Goal: Task Accomplishment & Management: Use online tool/utility

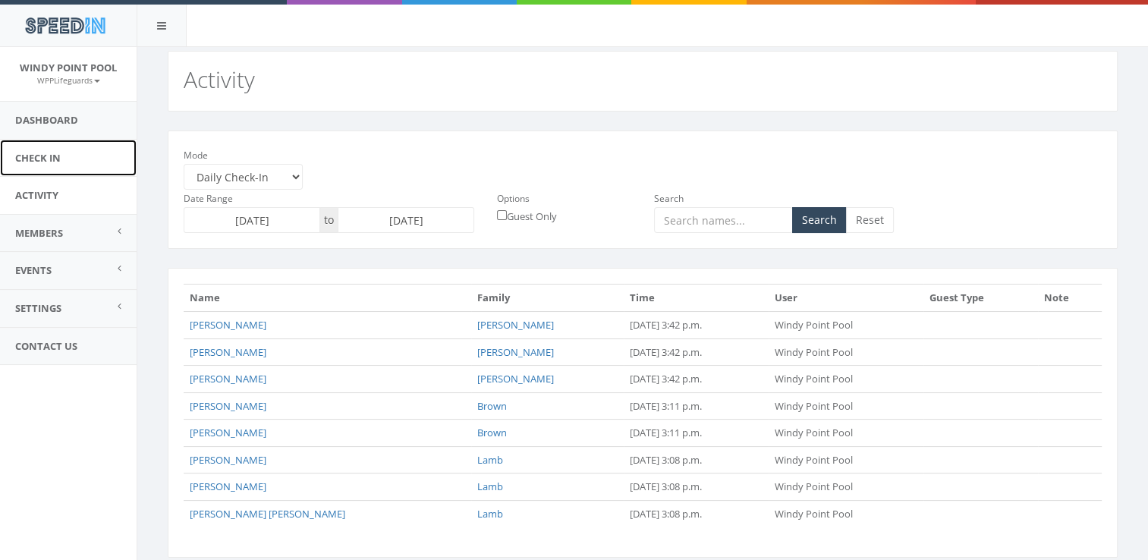
click at [36, 162] on link "Check In" at bounding box center [68, 158] width 137 height 37
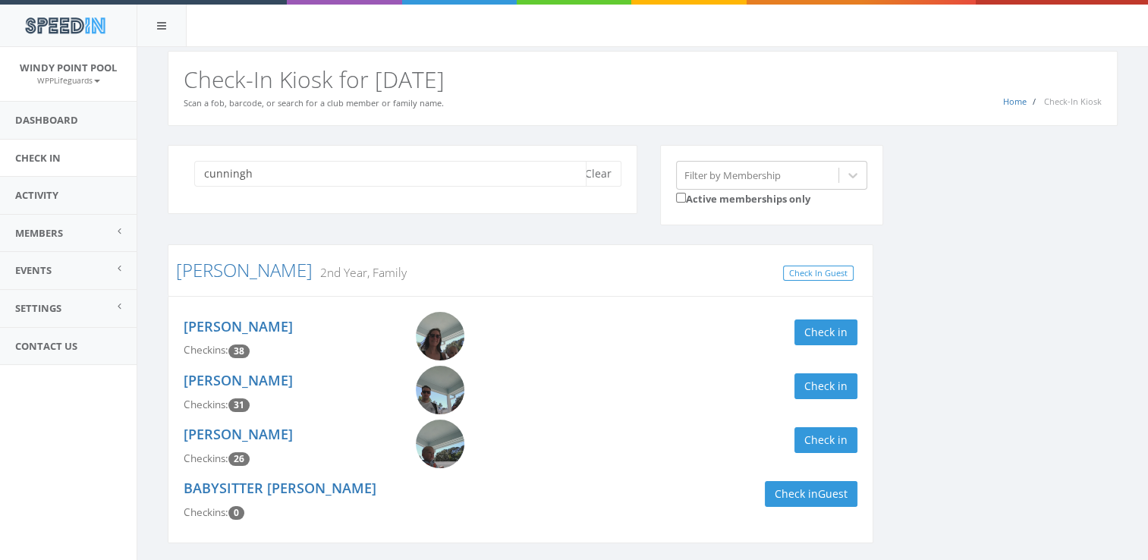
scroll to position [65, 0]
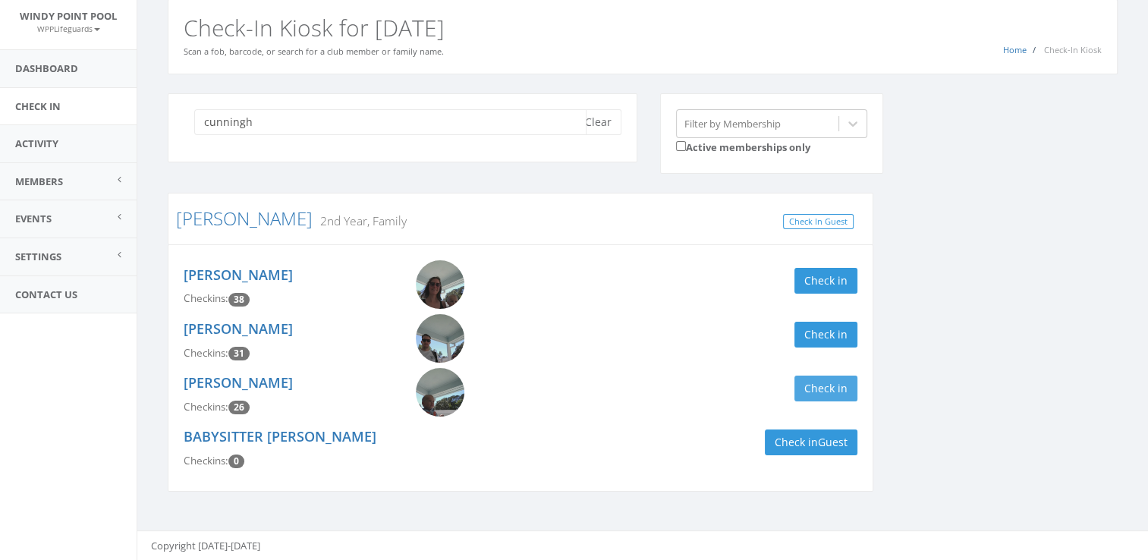
type input "cunningh"
click at [819, 376] on button "Check in" at bounding box center [826, 389] width 63 height 26
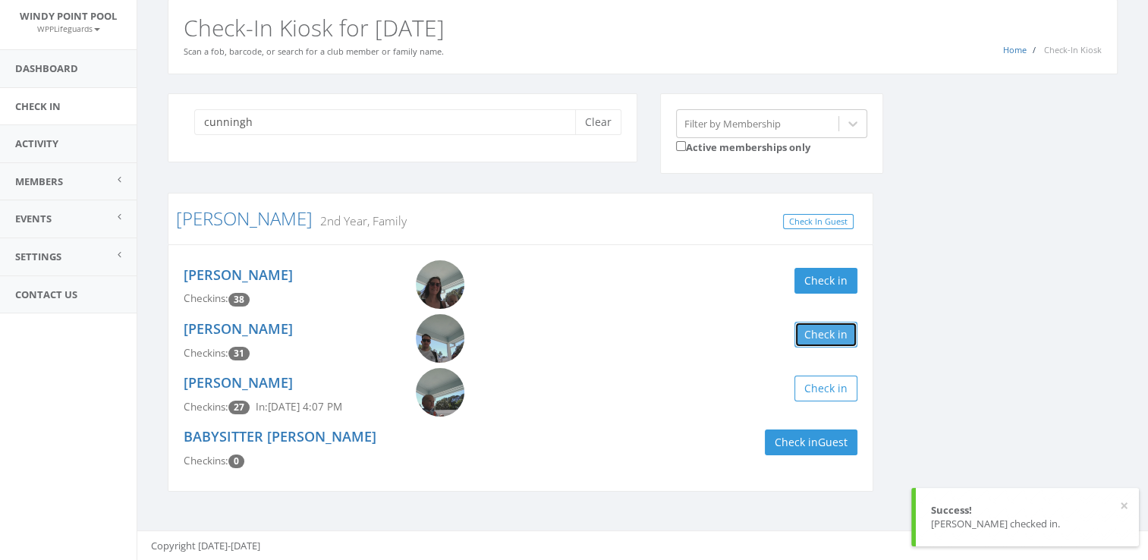
click at [835, 322] on button "Check in" at bounding box center [826, 335] width 63 height 26
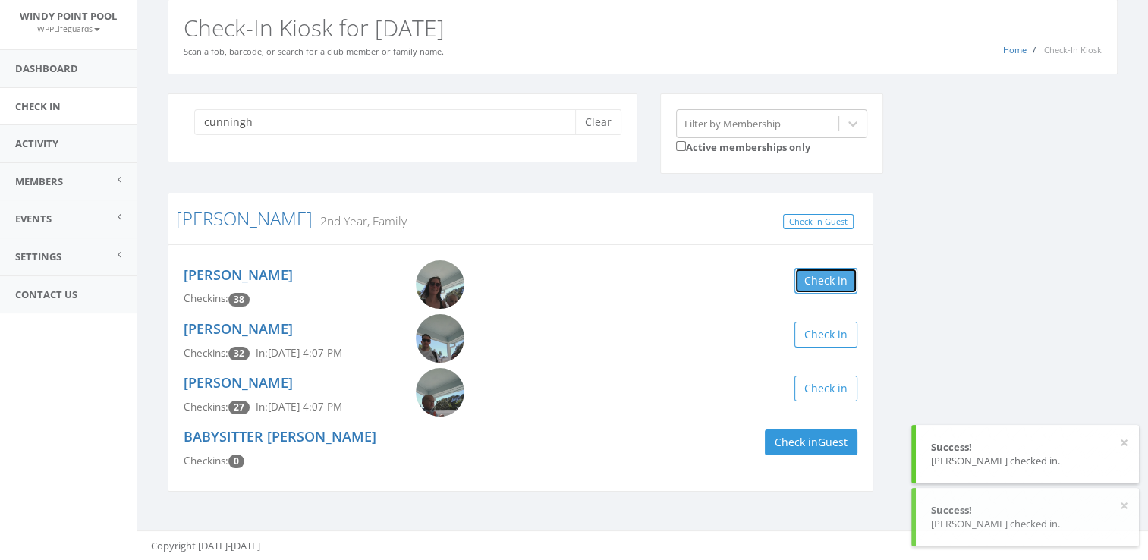
click at [823, 268] on button "Check in" at bounding box center [826, 281] width 63 height 26
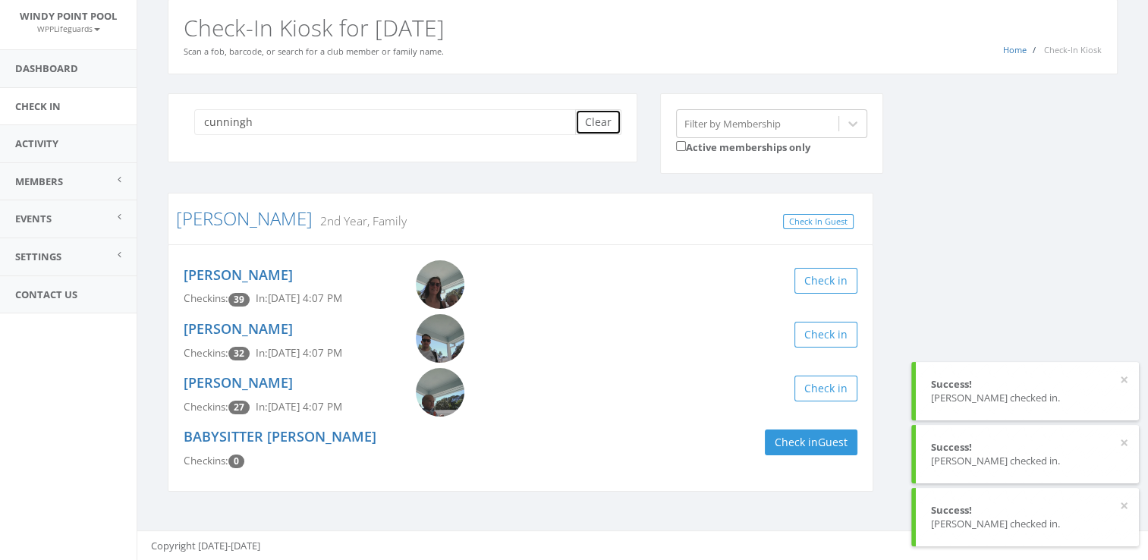
click at [590, 113] on button "Clear" at bounding box center [598, 122] width 46 height 26
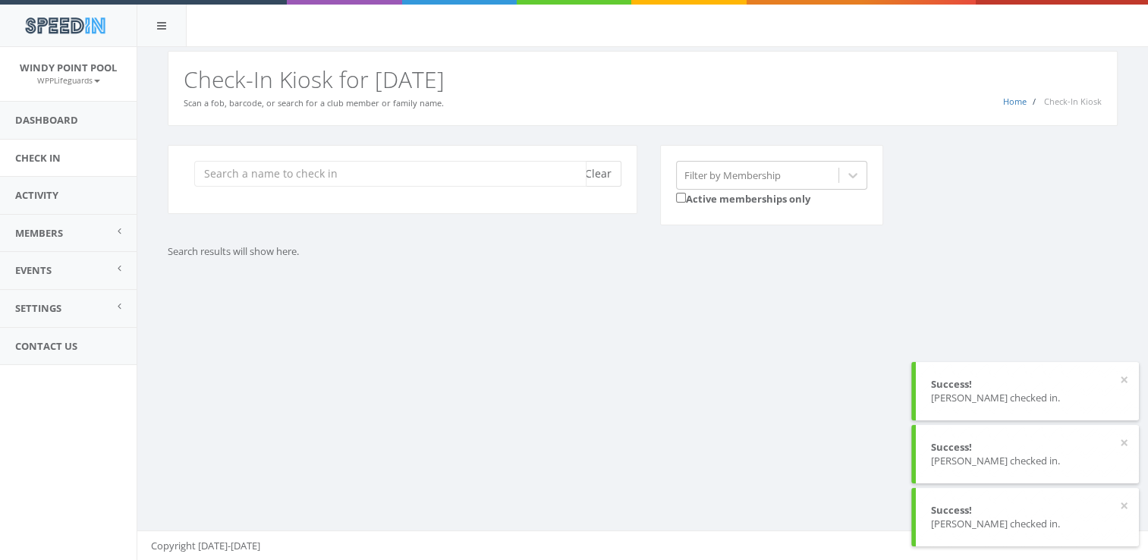
scroll to position [0, 0]
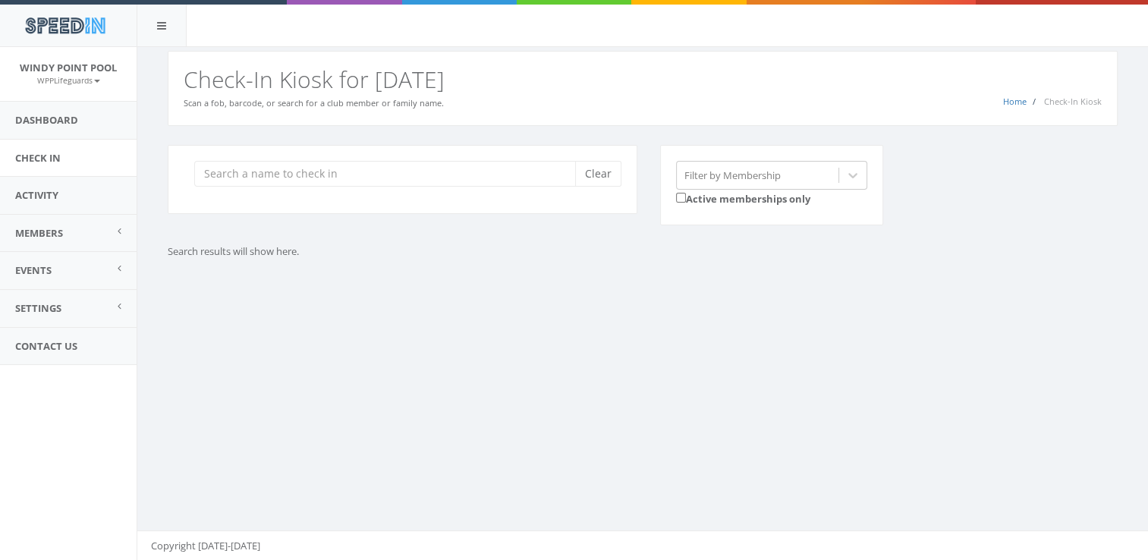
click at [367, 187] on div "Clear" at bounding box center [403, 179] width 470 height 69
click at [328, 178] on input "search" at bounding box center [390, 174] width 392 height 26
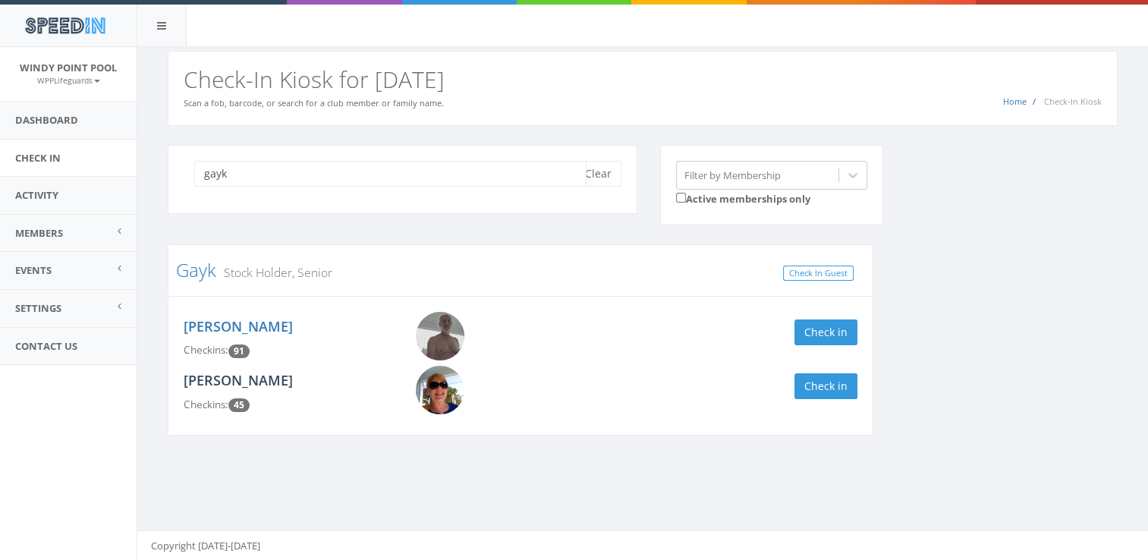
type input "gayk"
click at [224, 384] on link "Leslie Gayk" at bounding box center [238, 380] width 109 height 18
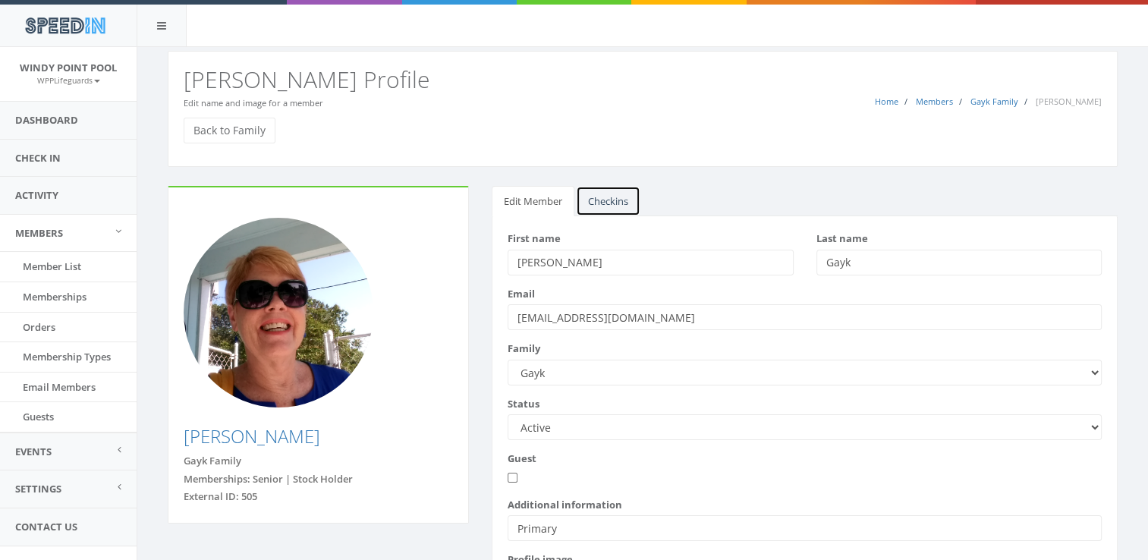
click at [608, 191] on link "Checkins" at bounding box center [608, 201] width 65 height 31
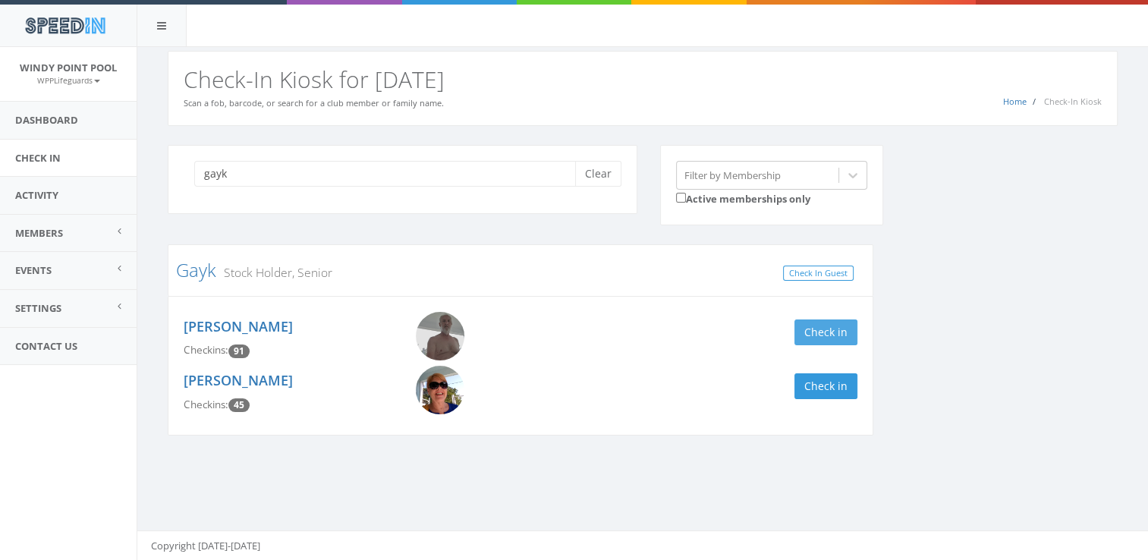
type input "gayk"
drag, startPoint x: 820, startPoint y: 323, endPoint x: 851, endPoint y: 398, distance: 80.3
click at [851, 398] on div "Ted Gayk Checkins: 91 Check in Leslie Gayk Checkins: 45 Check in" at bounding box center [521, 366] width 706 height 140
click at [820, 323] on button "Check in" at bounding box center [826, 333] width 63 height 26
click at [238, 367] on div "Leslie Gayk Checkins: 45" at bounding box center [288, 393] width 232 height 54
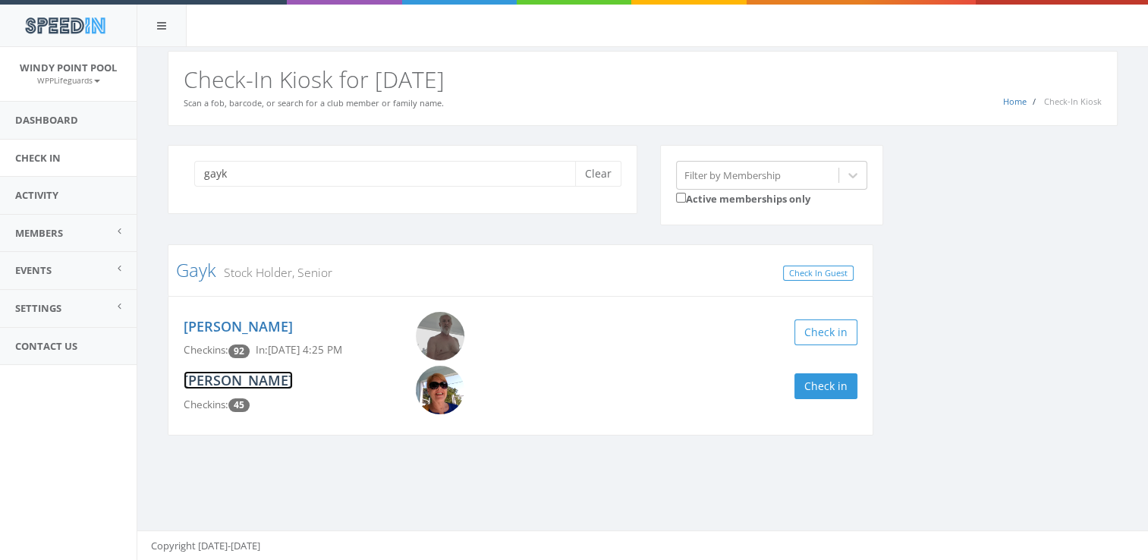
click at [240, 377] on link "Leslie Gayk" at bounding box center [238, 380] width 109 height 18
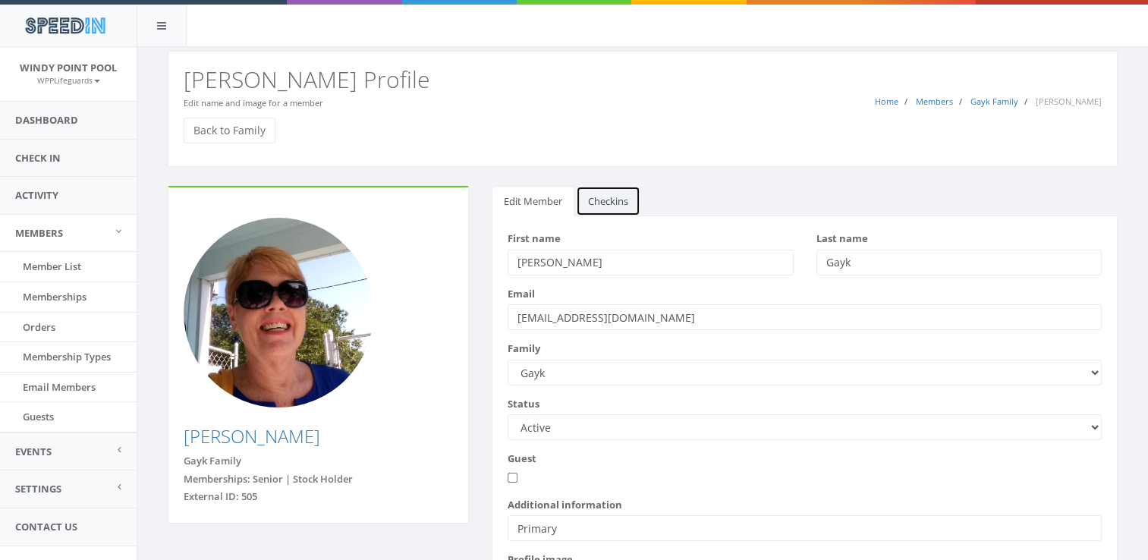
click at [606, 193] on link "Checkins" at bounding box center [608, 201] width 65 height 31
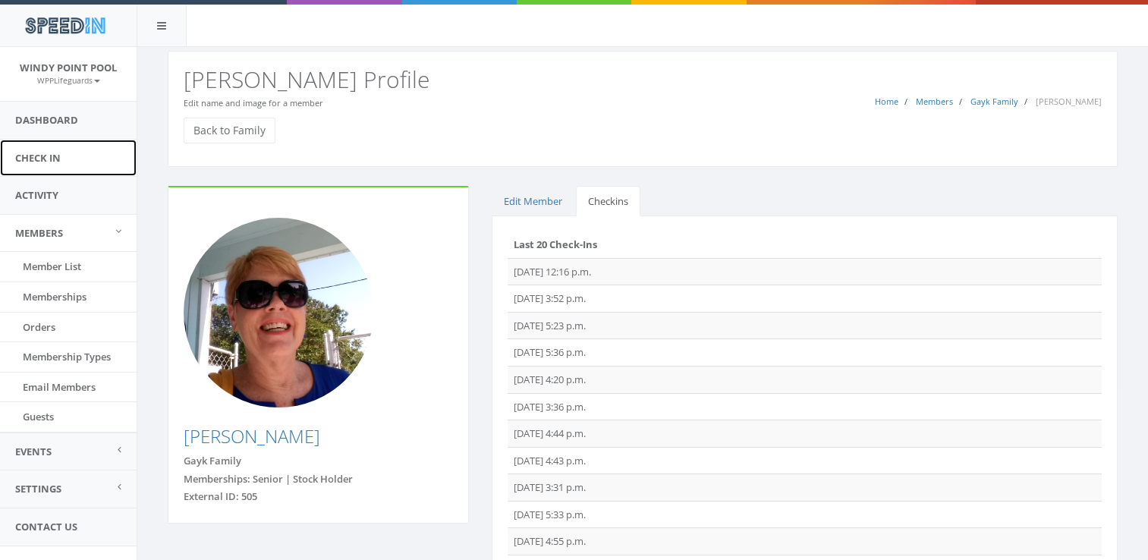
click at [37, 159] on link "Check In" at bounding box center [68, 158] width 137 height 37
